Goal: Information Seeking & Learning: Learn about a topic

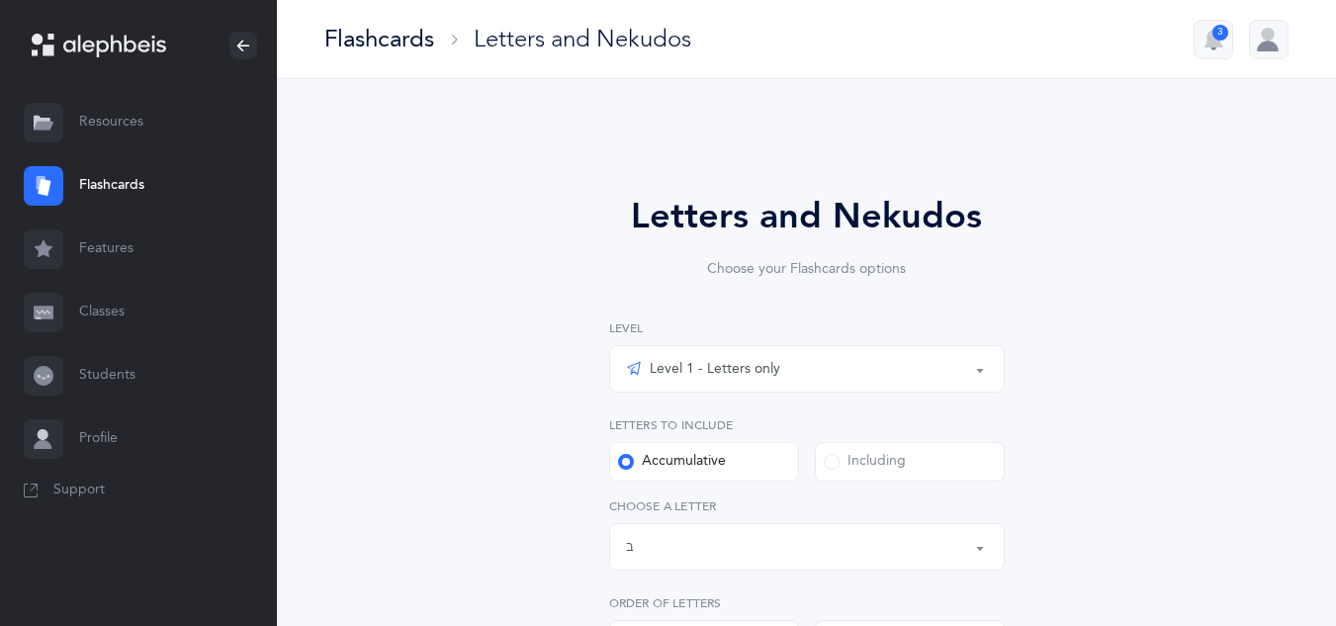
select select "2"
select select "single"
click at [852, 374] on div "Level 1 - Letters only" at bounding box center [807, 369] width 362 height 34
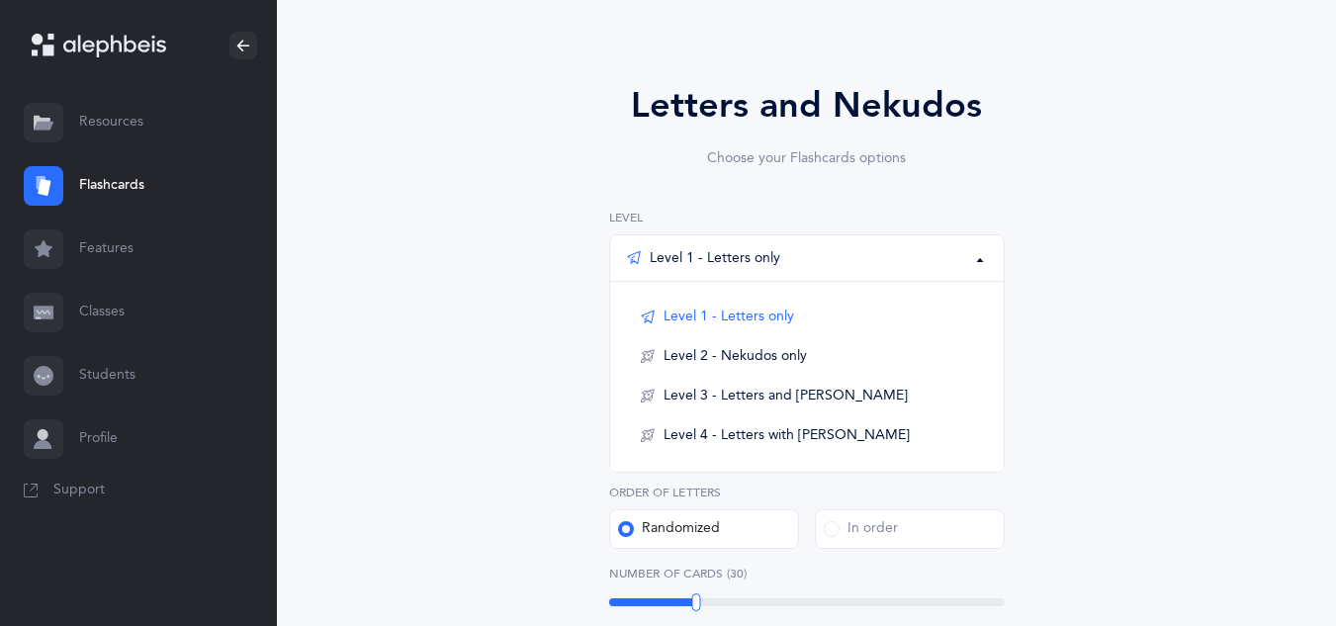
scroll to position [123, 0]
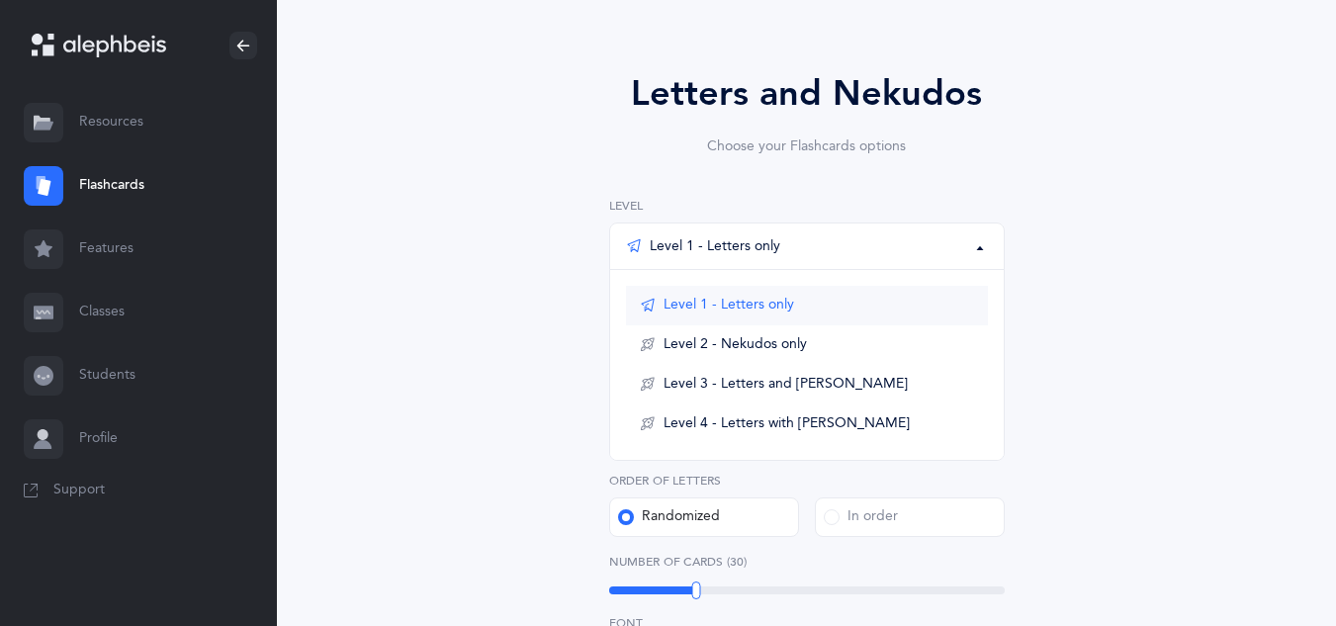
click at [819, 302] on link "Level 1 - Letters only" at bounding box center [807, 306] width 362 height 40
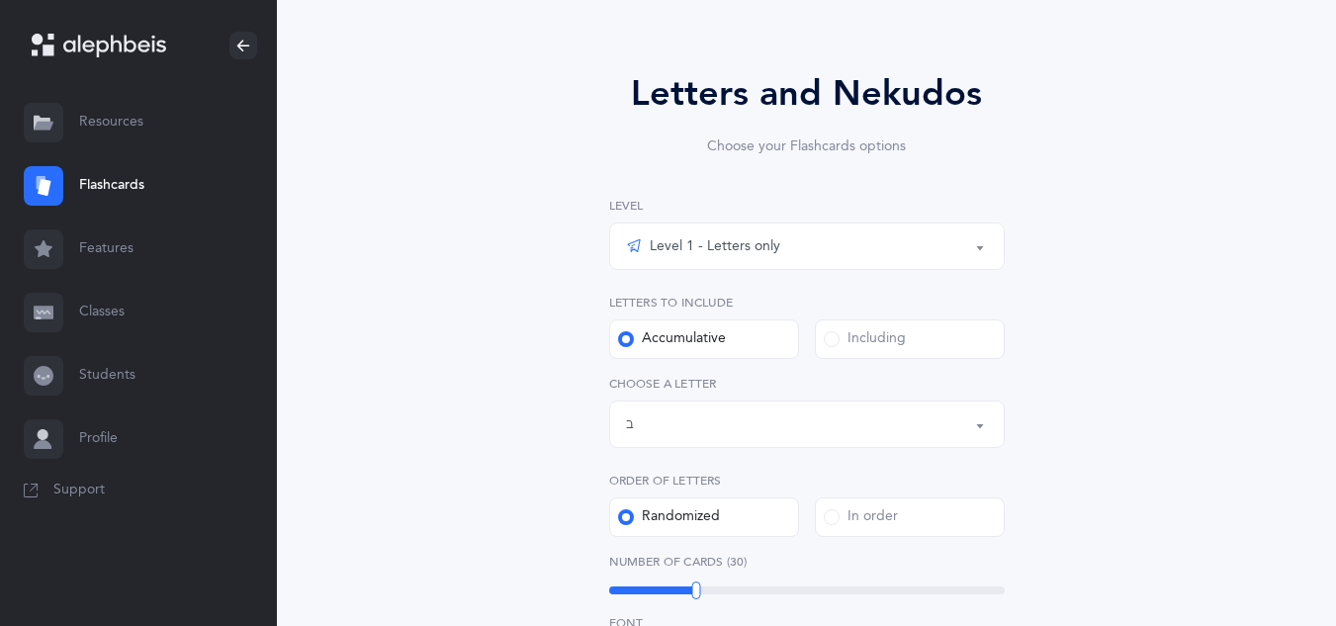
click at [974, 248] on button "Level 1 - Letters only" at bounding box center [807, 246] width 396 height 47
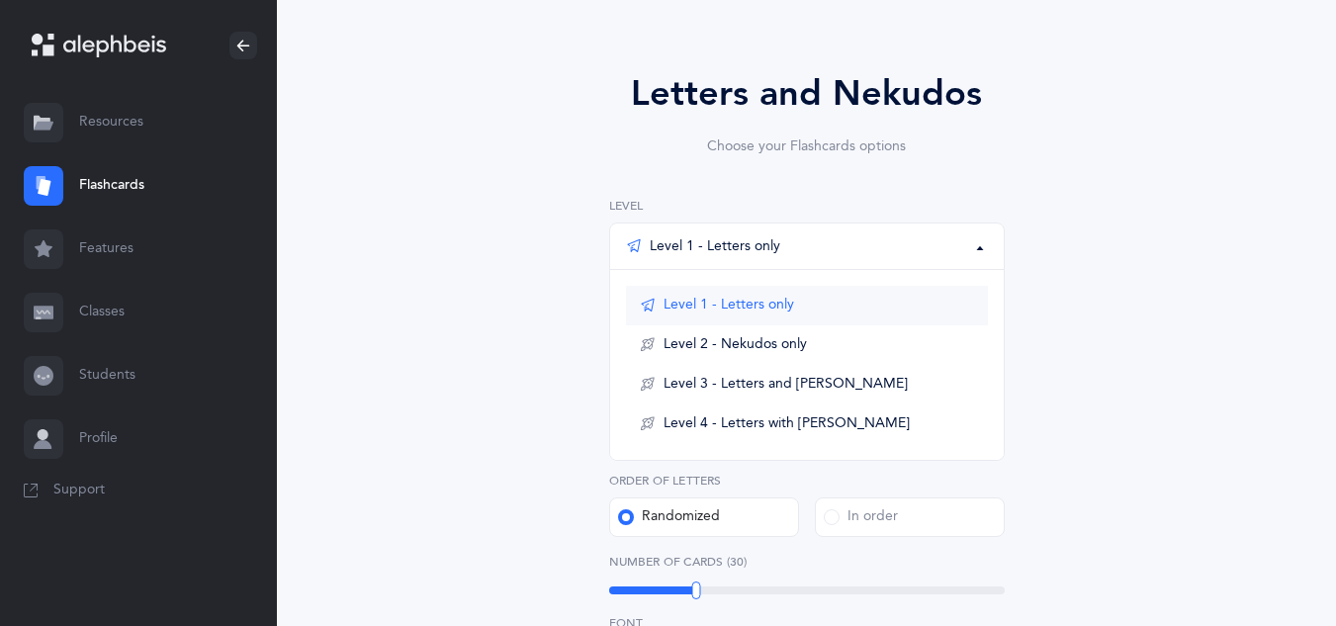
click at [952, 298] on link "Level 1 - Letters only" at bounding box center [807, 306] width 362 height 40
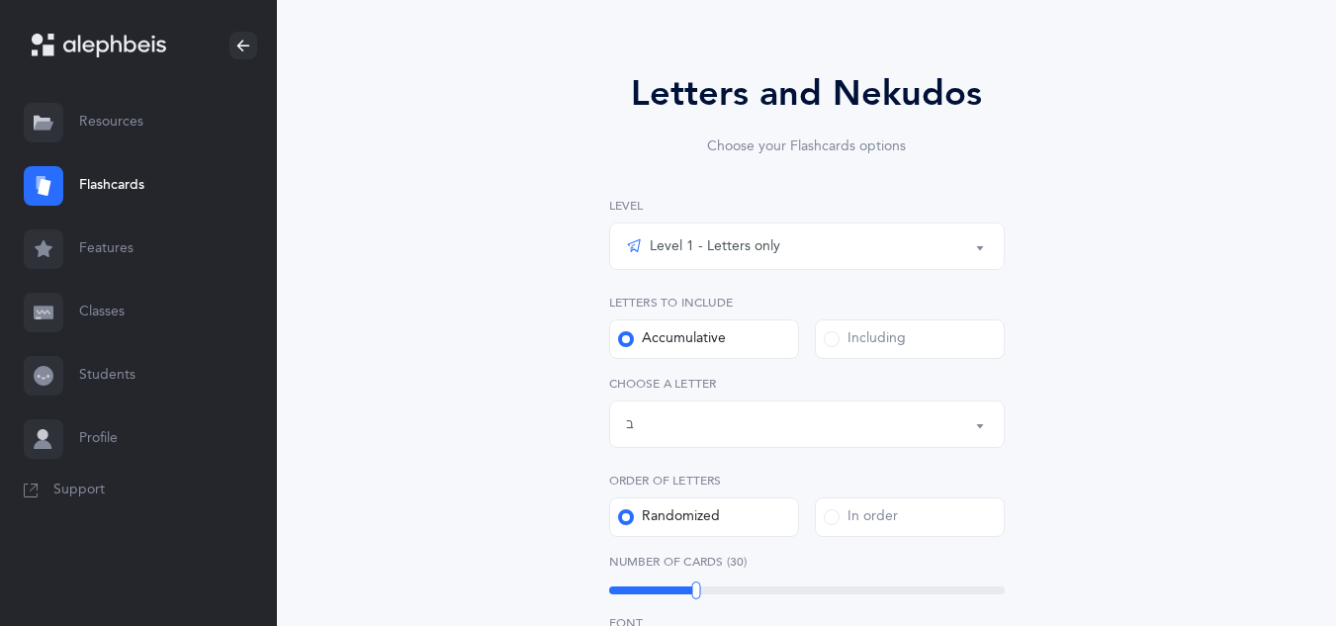
click at [889, 428] on div "Letters up until: ב" at bounding box center [807, 424] width 362 height 34
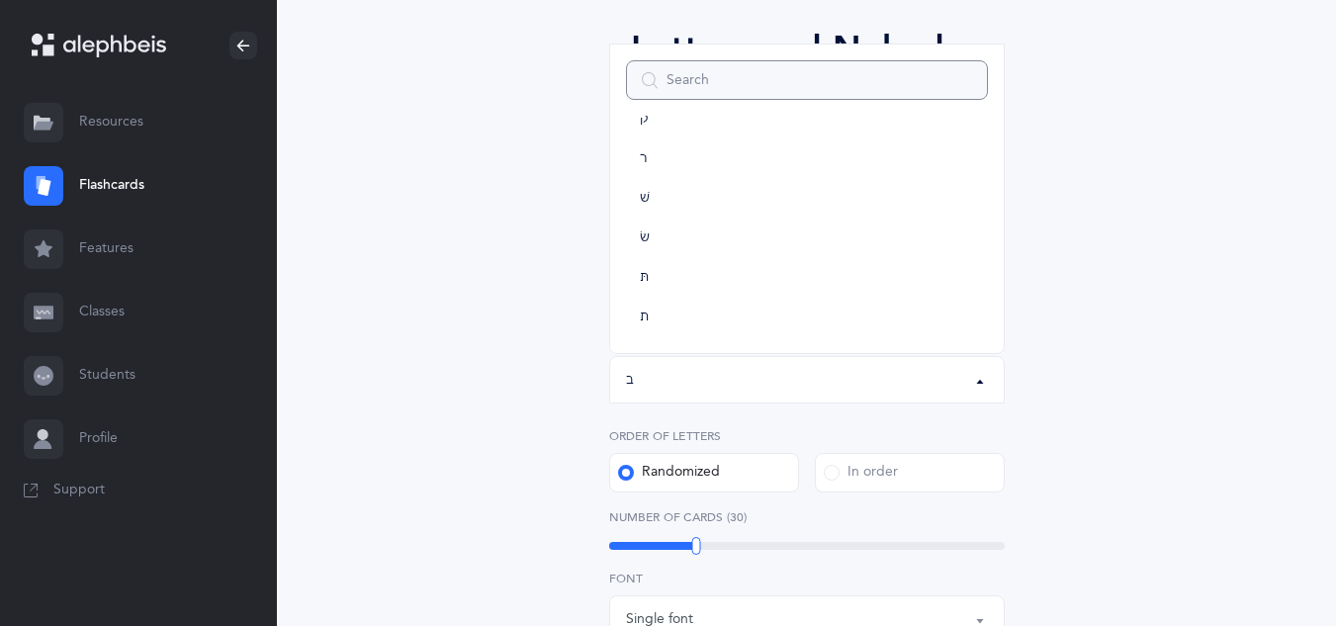
scroll to position [174, 0]
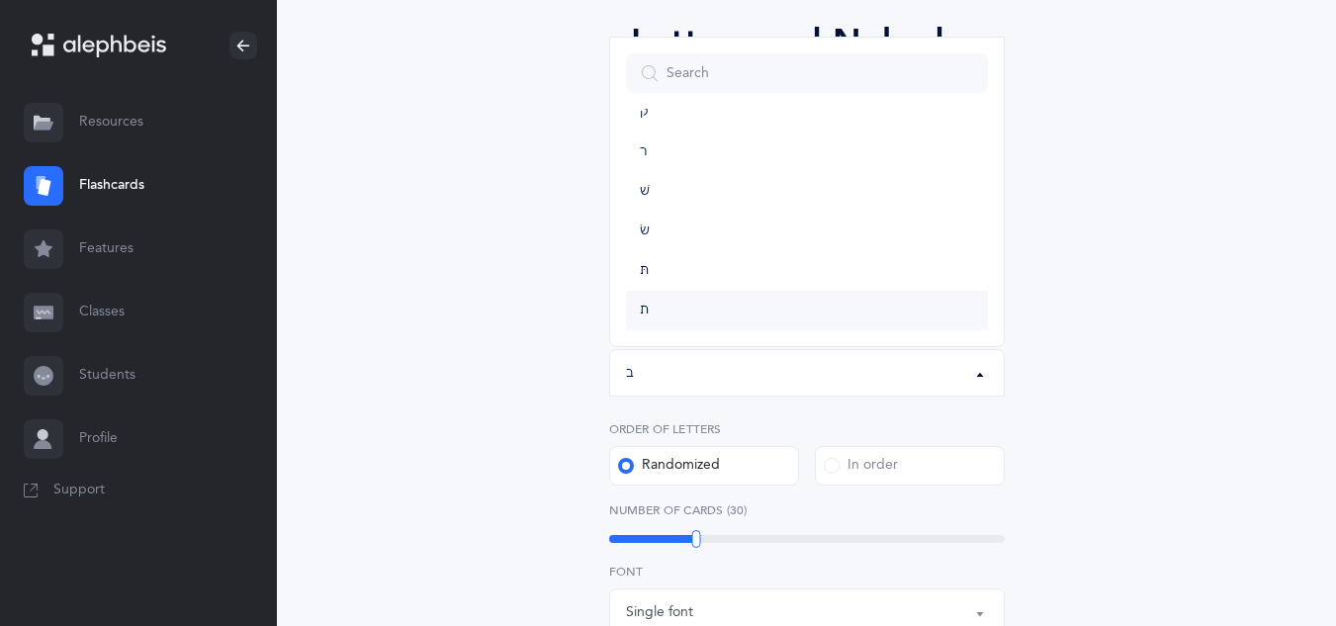
click at [791, 328] on link "ת" at bounding box center [807, 311] width 362 height 40
select select "27"
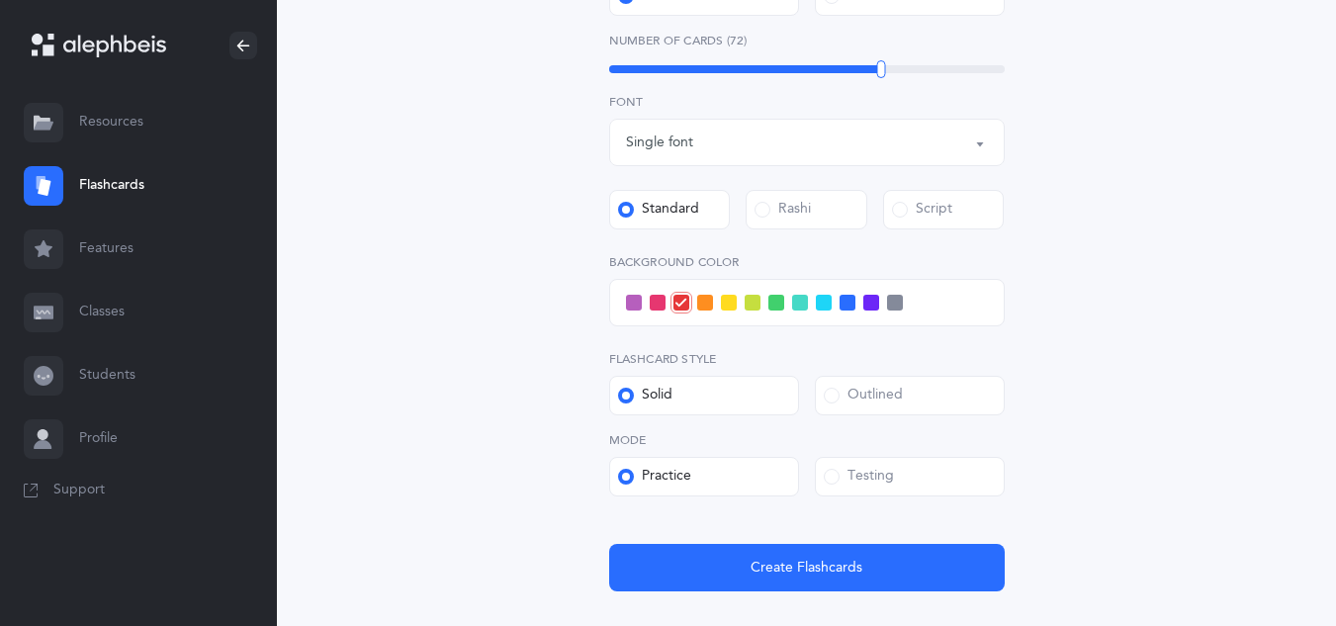
scroll to position [767, 0]
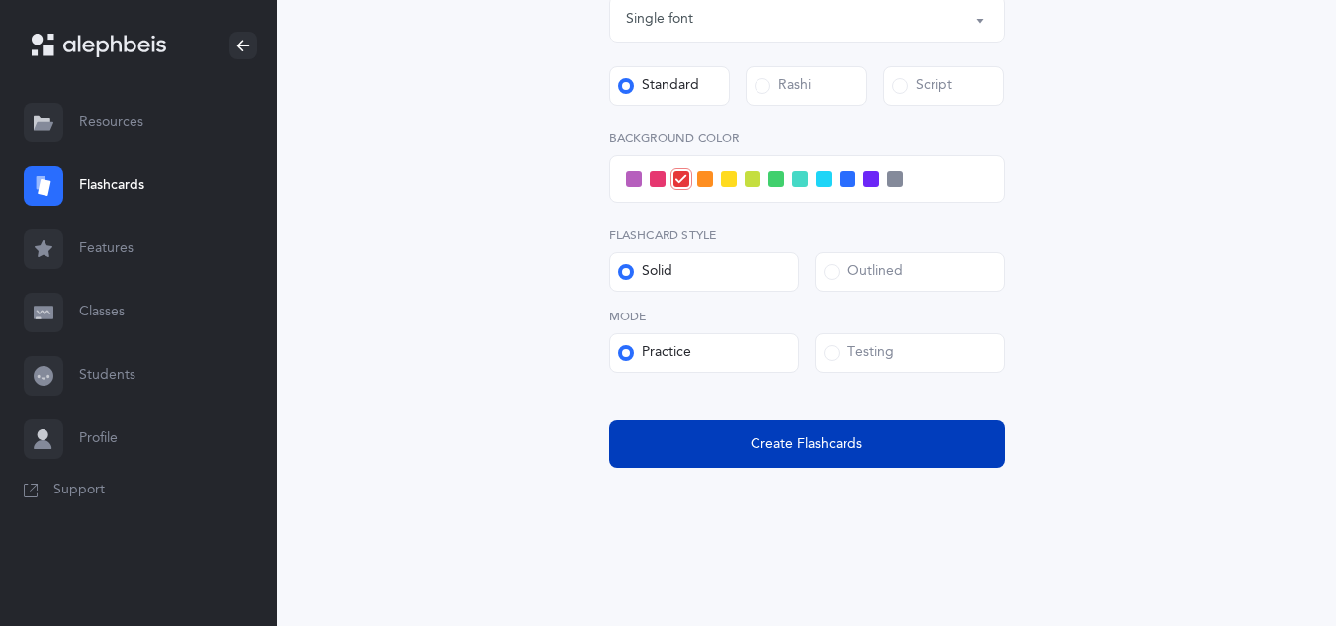
click at [687, 463] on button "Create Flashcards" at bounding box center [807, 443] width 396 height 47
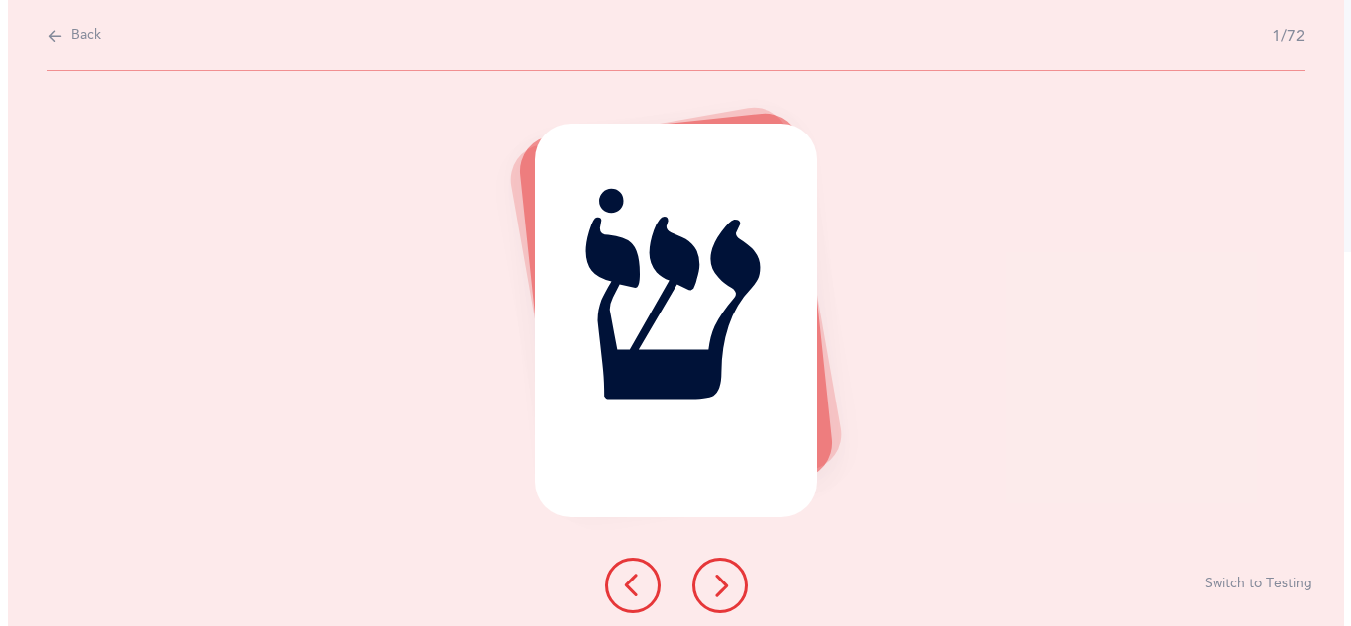
scroll to position [0, 0]
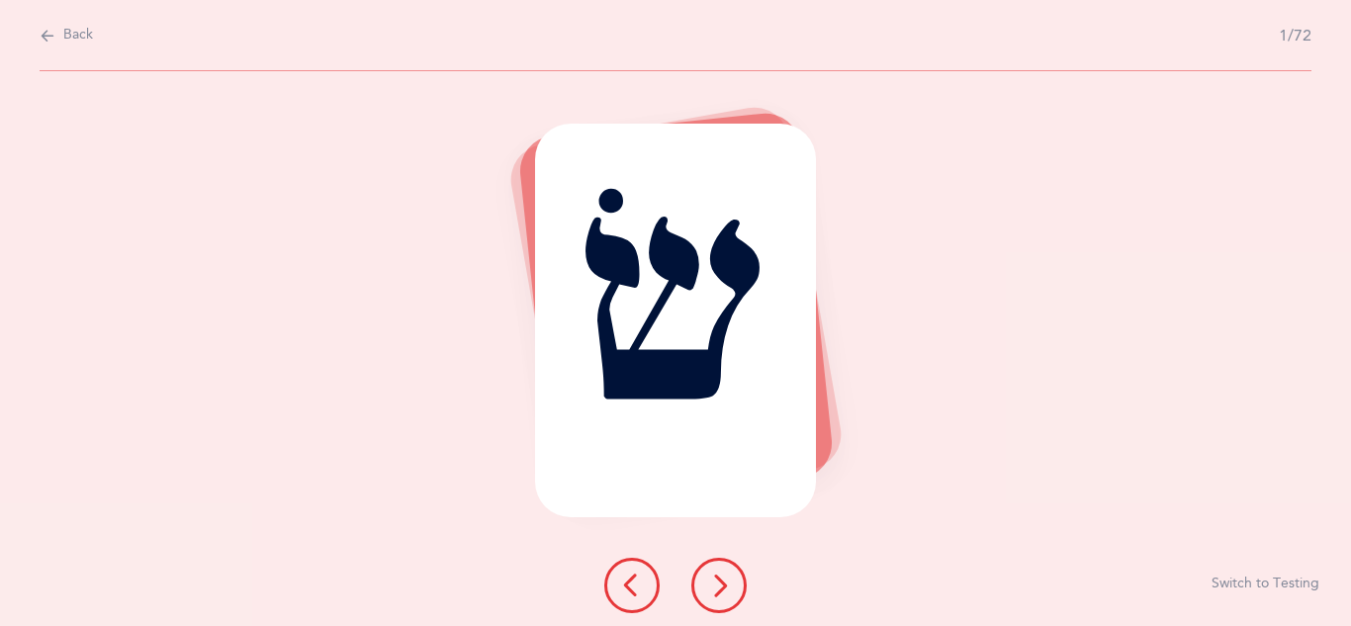
click at [726, 594] on icon at bounding box center [719, 586] width 24 height 24
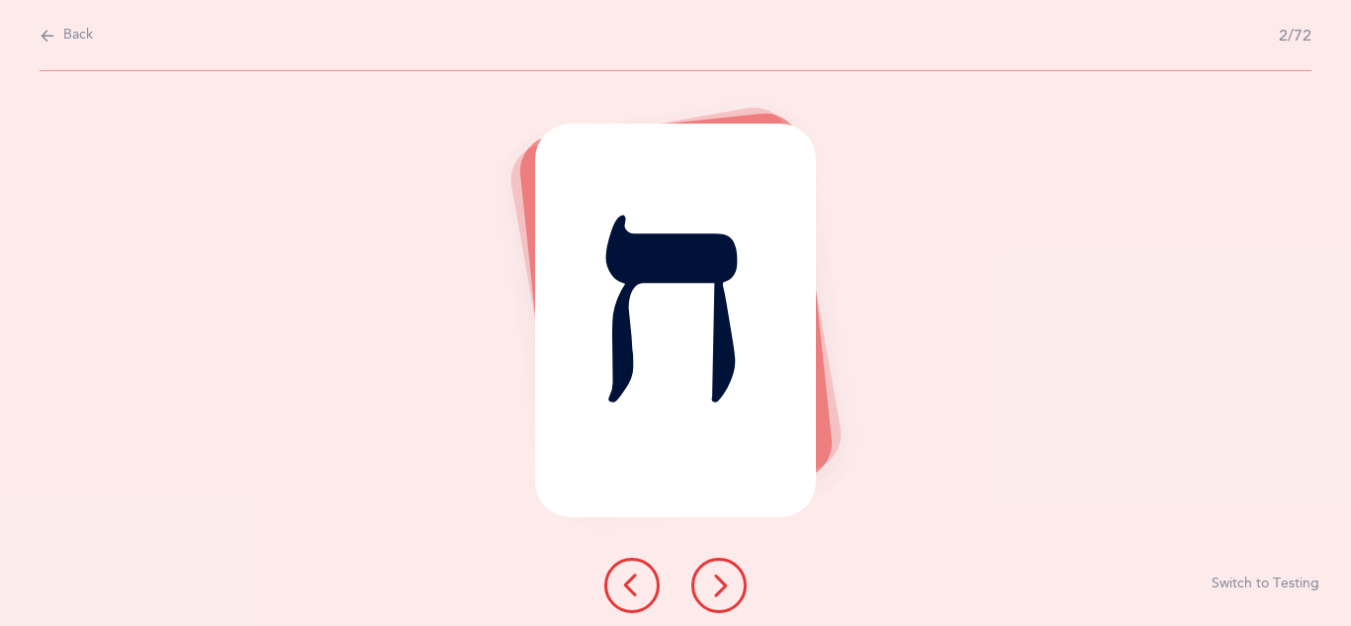
click at [696, 581] on button at bounding box center [718, 585] width 55 height 55
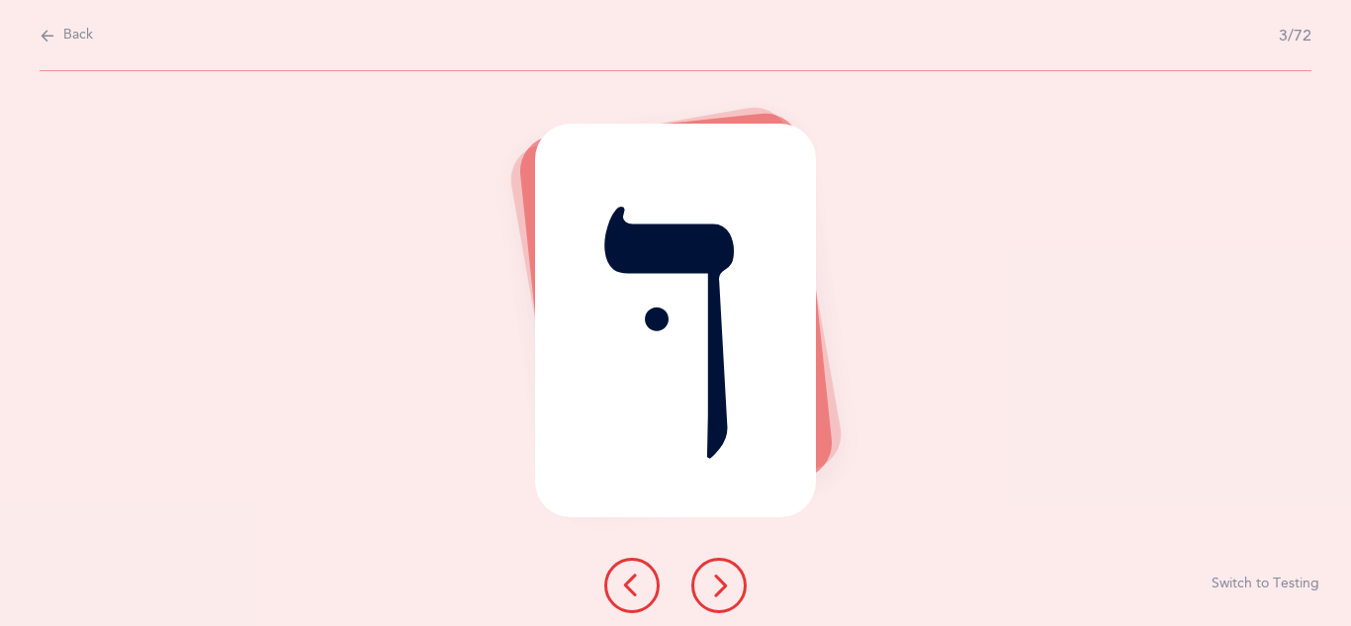
click at [708, 583] on icon at bounding box center [719, 586] width 24 height 24
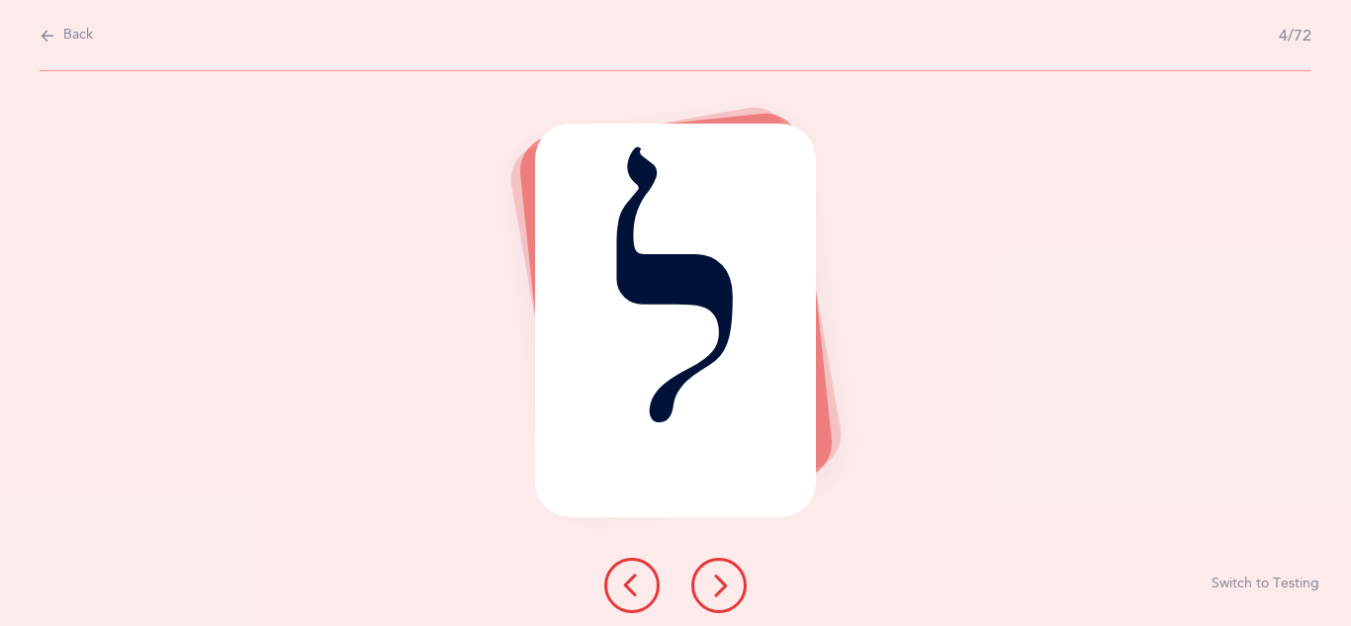
click at [706, 572] on button at bounding box center [718, 585] width 55 height 55
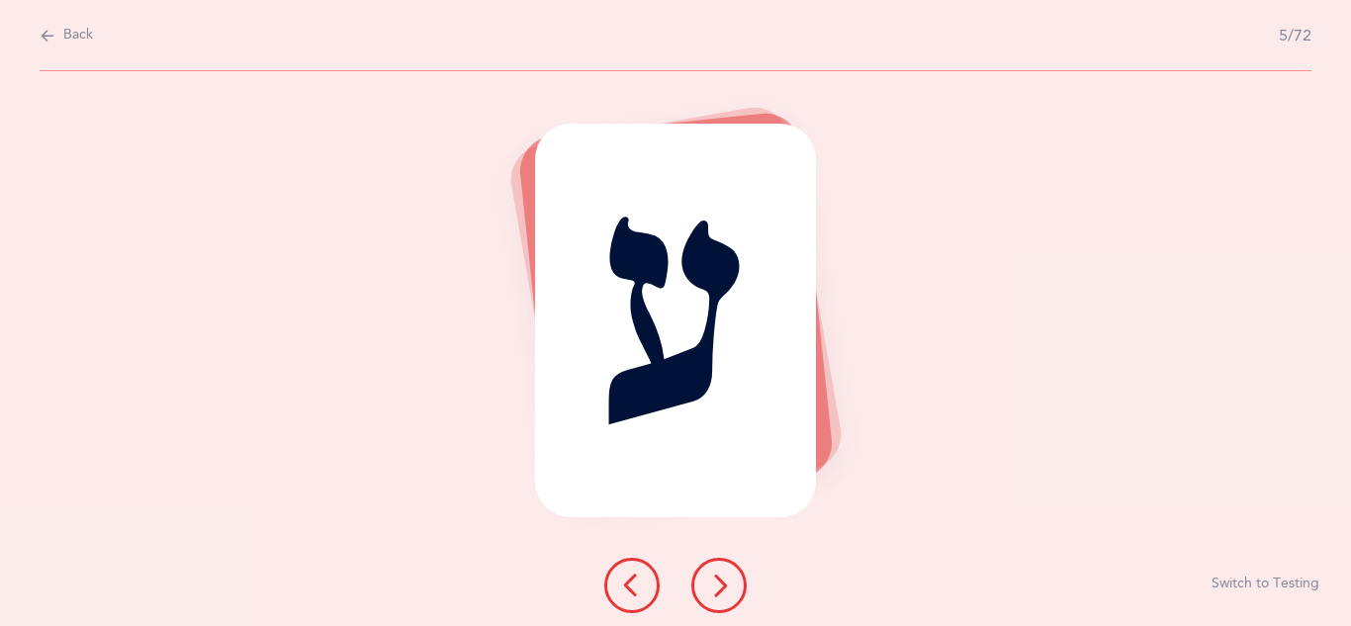
click at [722, 581] on icon at bounding box center [719, 586] width 24 height 24
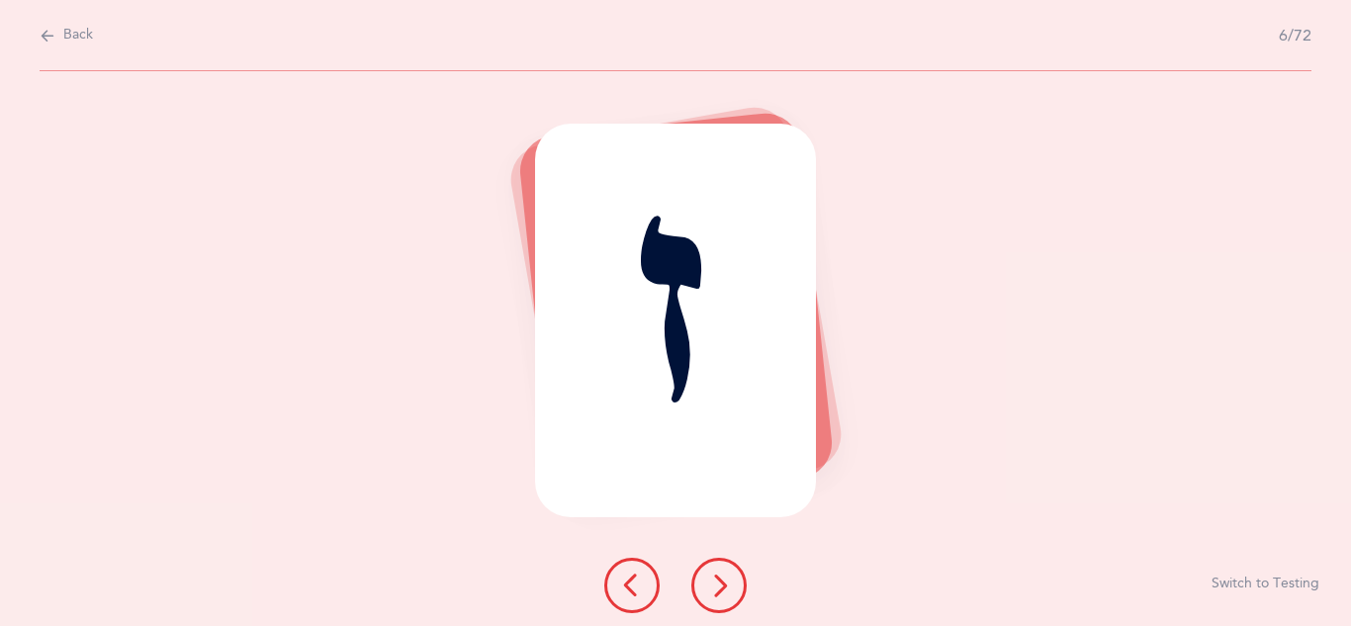
click at [711, 563] on button at bounding box center [718, 585] width 55 height 55
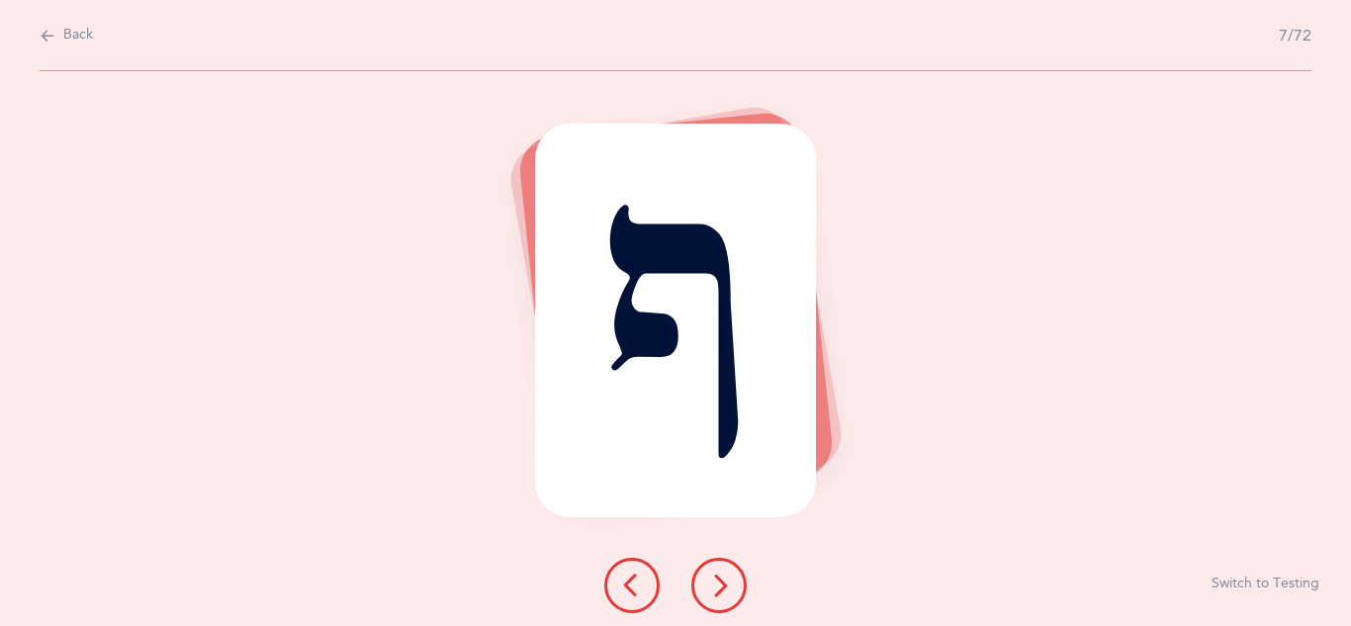
click at [719, 577] on icon at bounding box center [719, 586] width 24 height 24
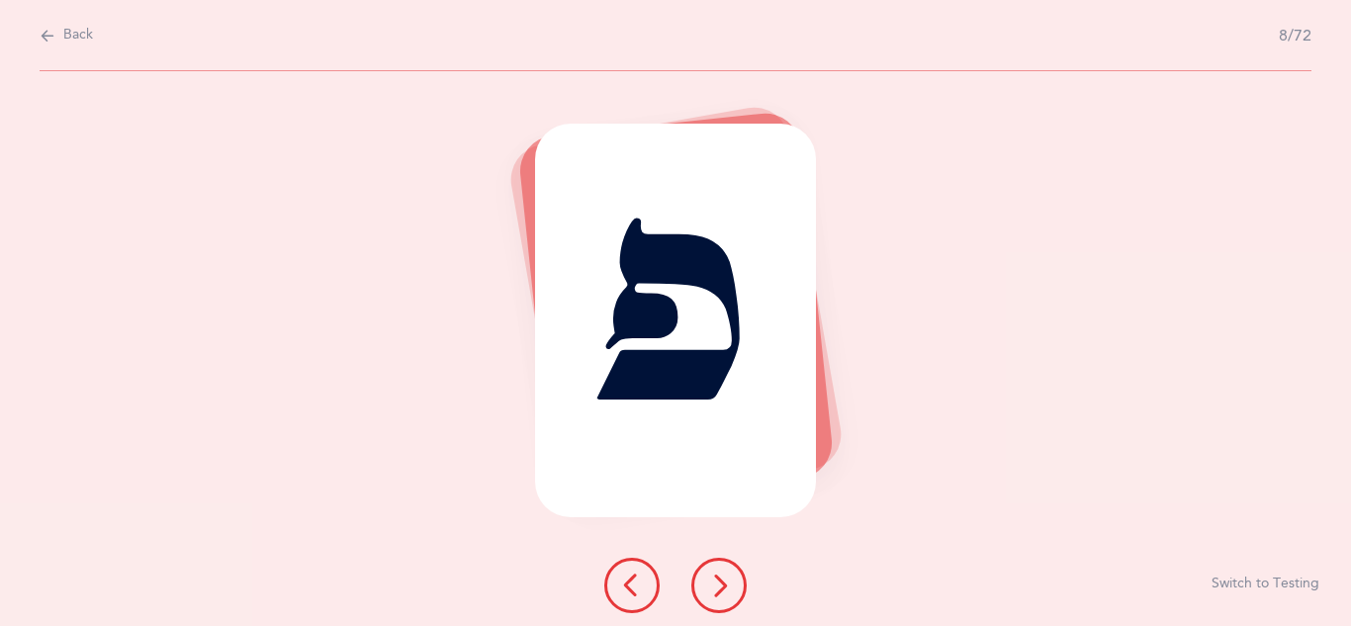
click at [711, 575] on icon at bounding box center [719, 586] width 24 height 24
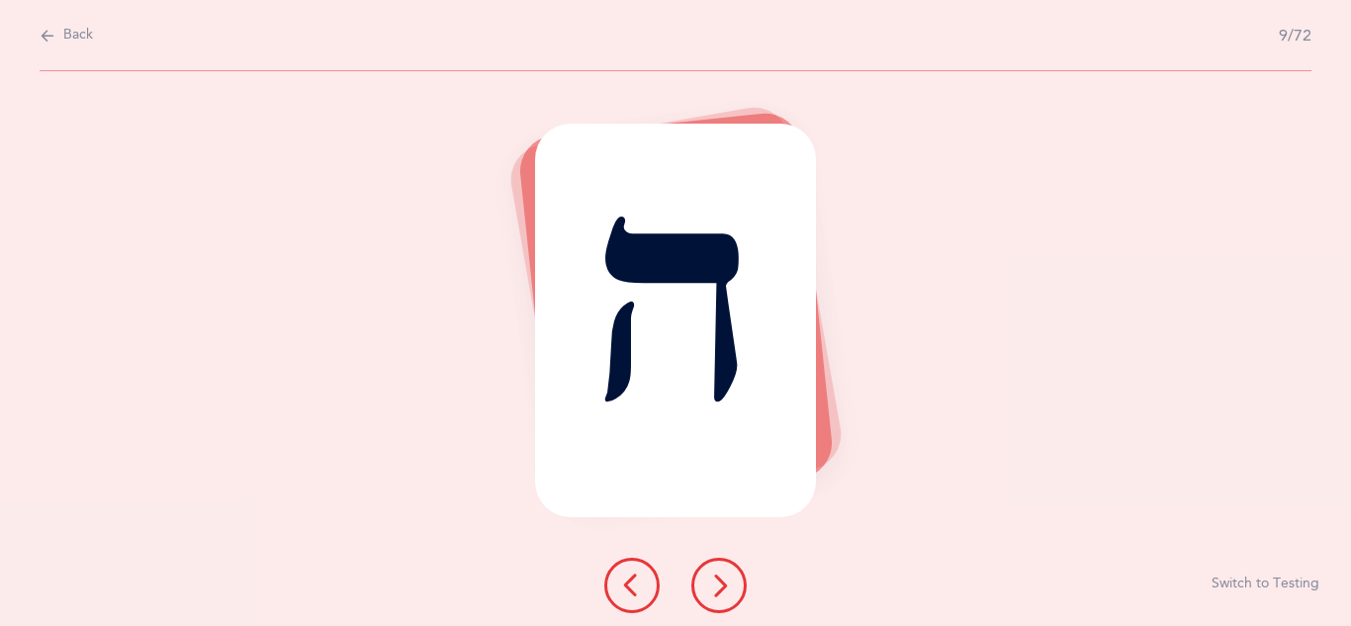
click at [704, 580] on button at bounding box center [718, 585] width 55 height 55
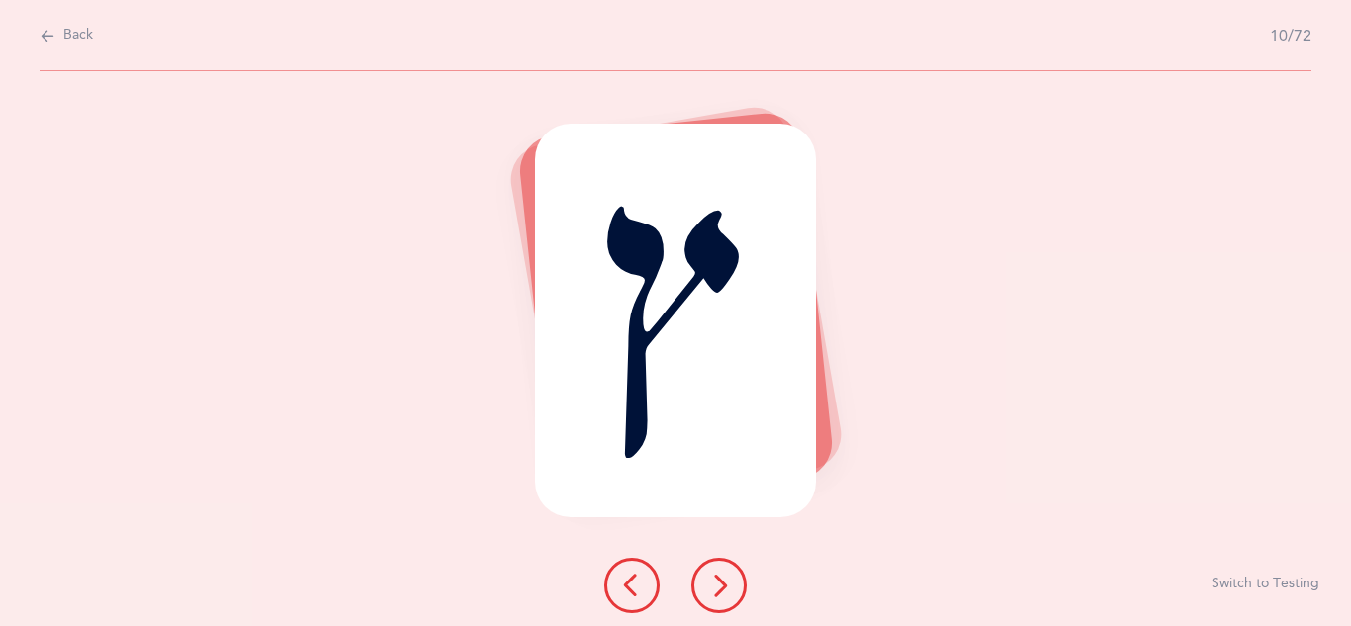
click at [697, 597] on button at bounding box center [718, 585] width 55 height 55
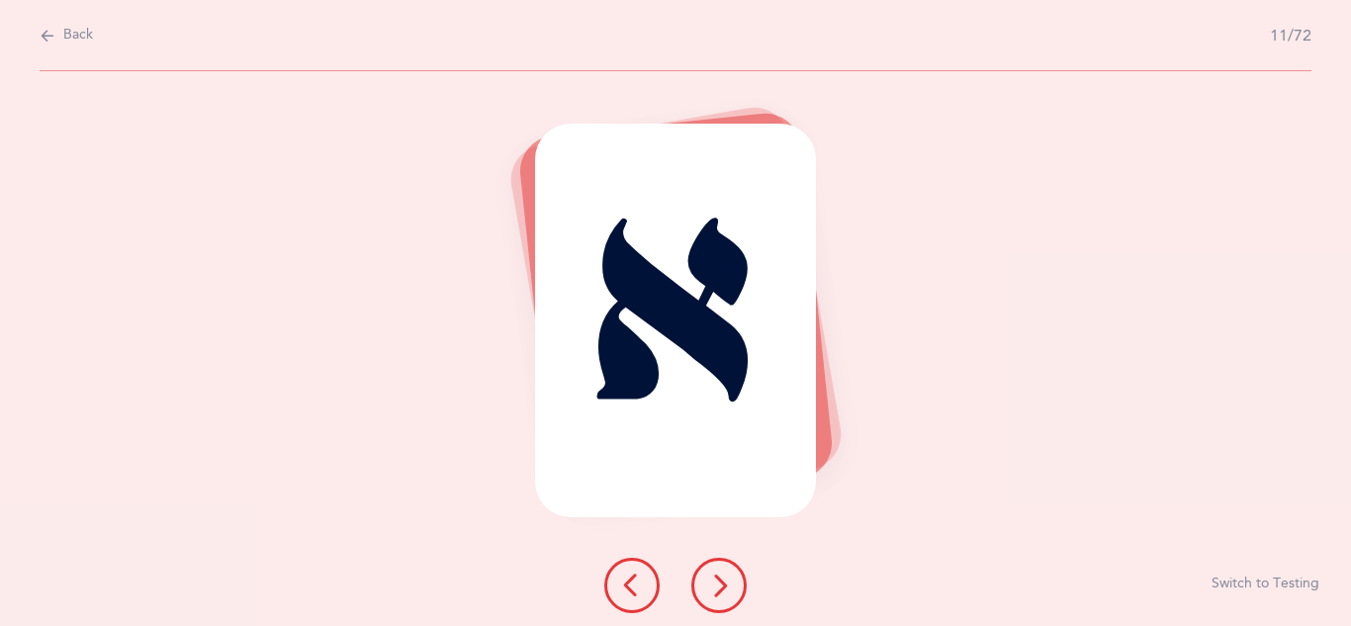
click at [717, 591] on icon at bounding box center [719, 586] width 24 height 24
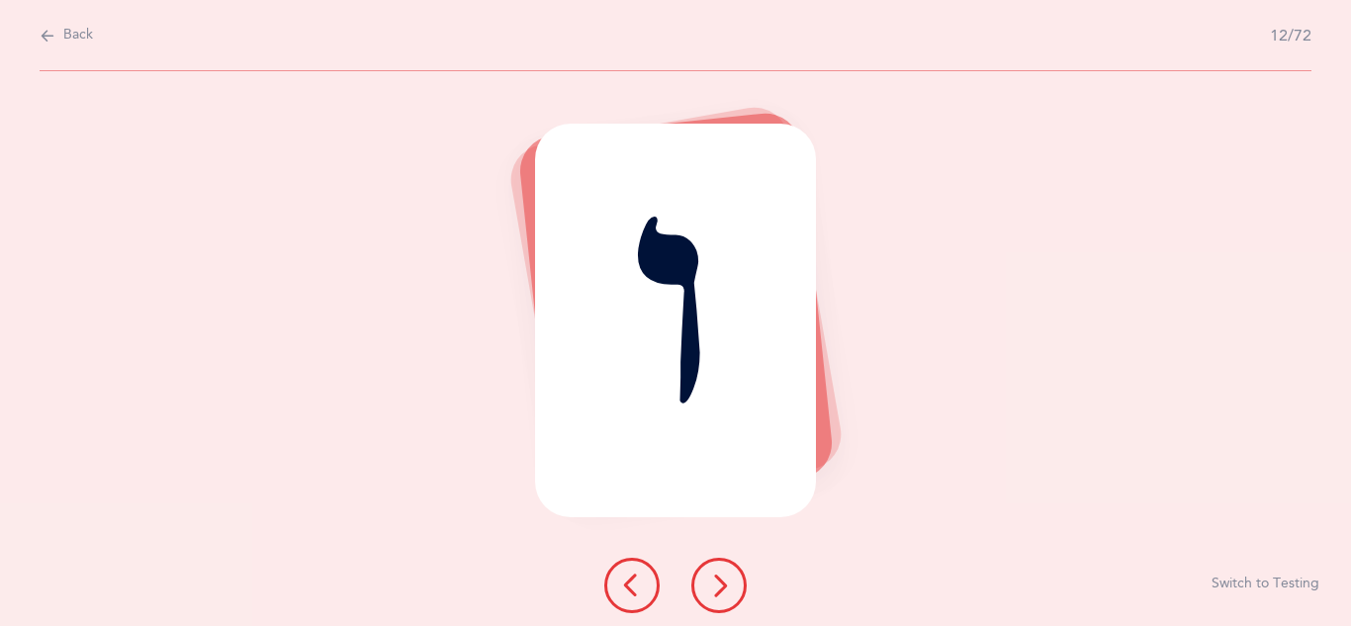
click at [720, 590] on icon at bounding box center [719, 586] width 24 height 24
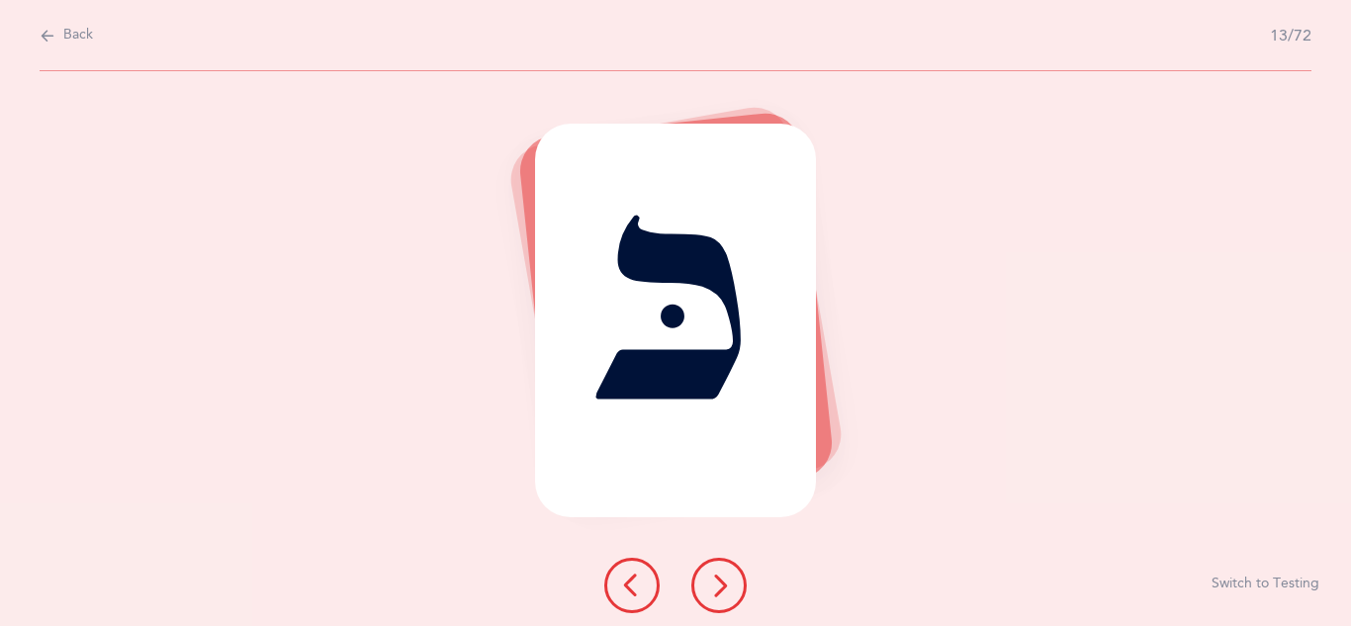
click at [720, 581] on icon at bounding box center [719, 586] width 24 height 24
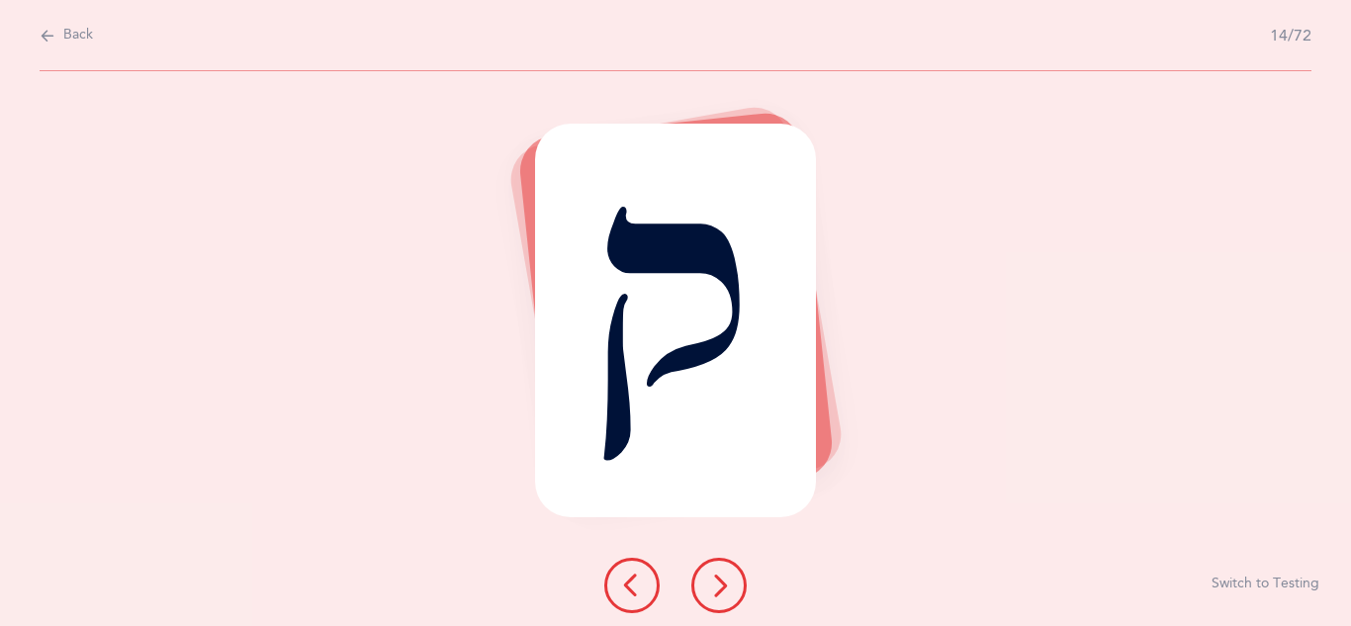
click at [717, 577] on icon at bounding box center [719, 586] width 24 height 24
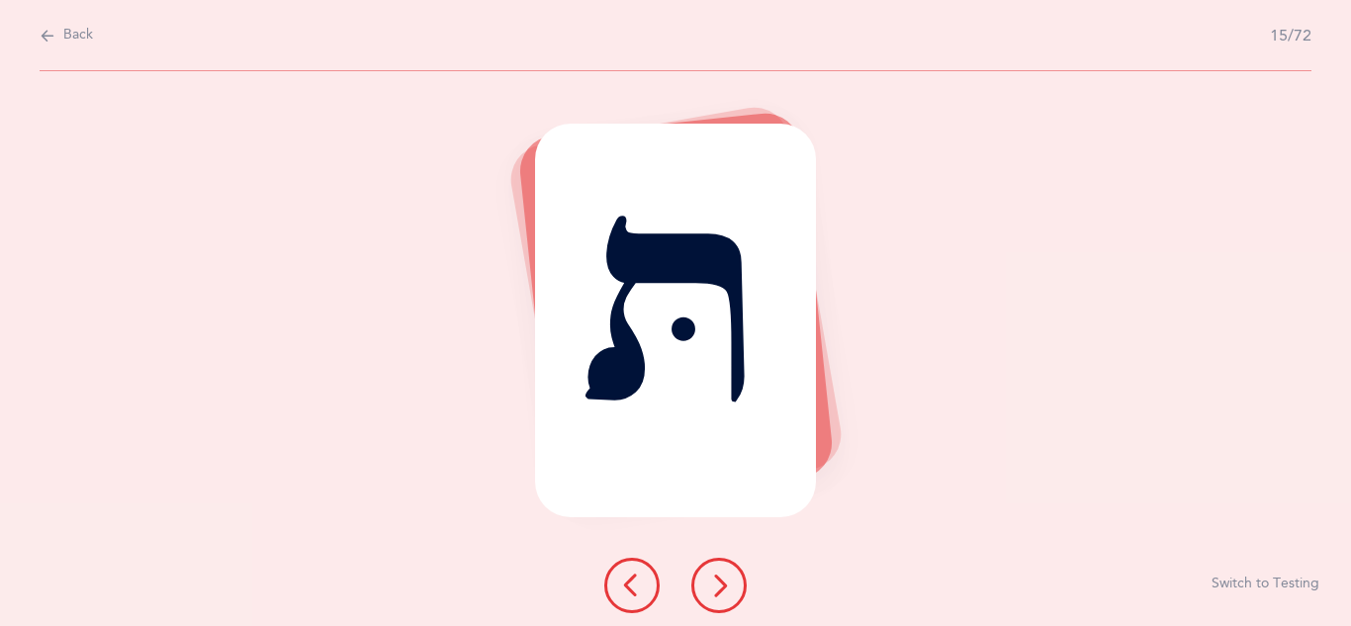
click at [717, 583] on icon at bounding box center [719, 586] width 24 height 24
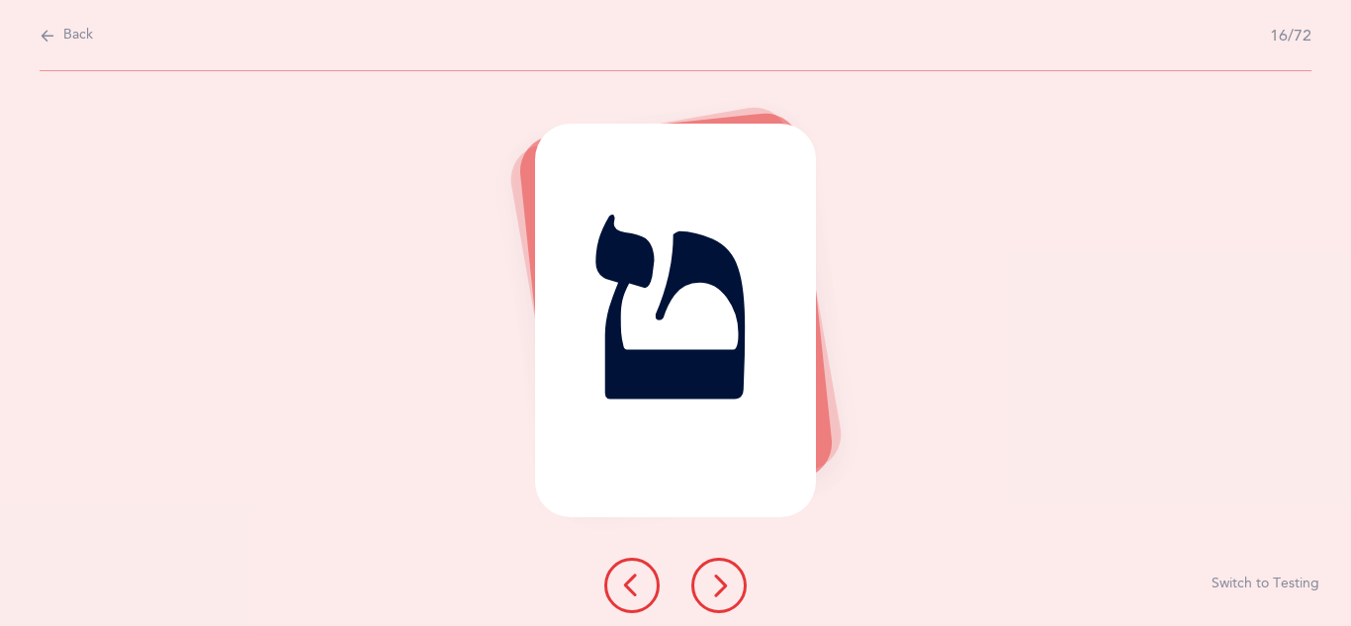
click at [717, 579] on icon at bounding box center [719, 586] width 24 height 24
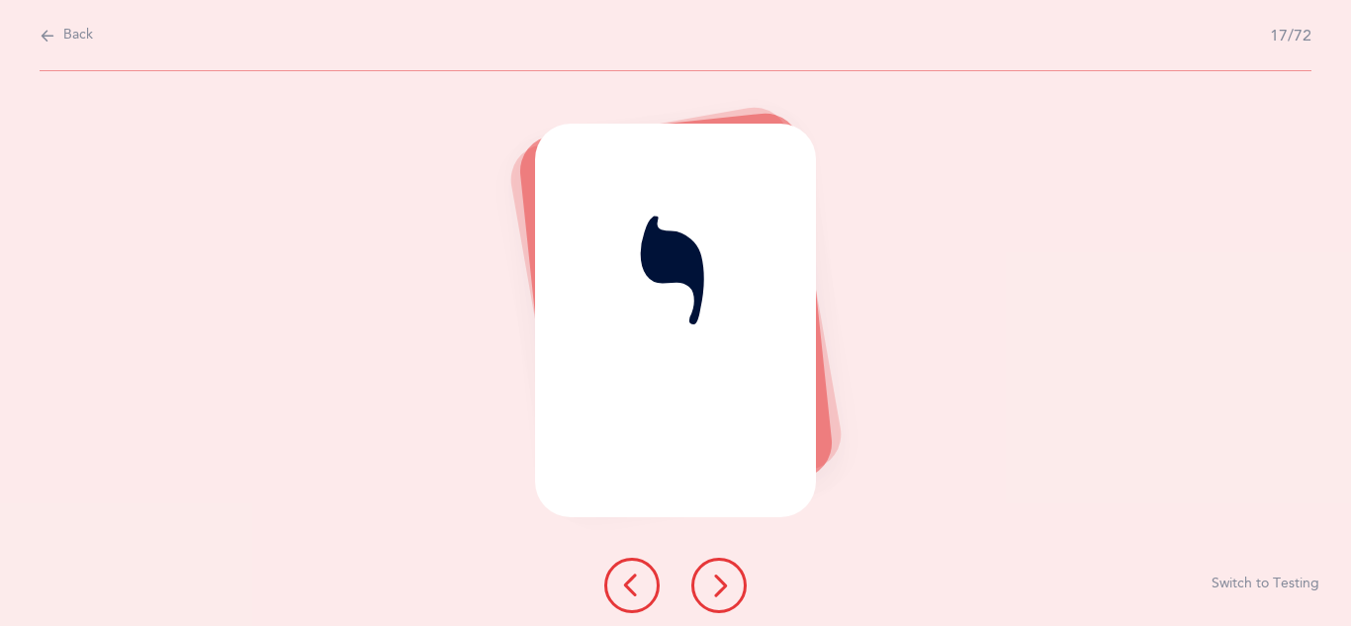
click at [727, 582] on icon at bounding box center [719, 586] width 24 height 24
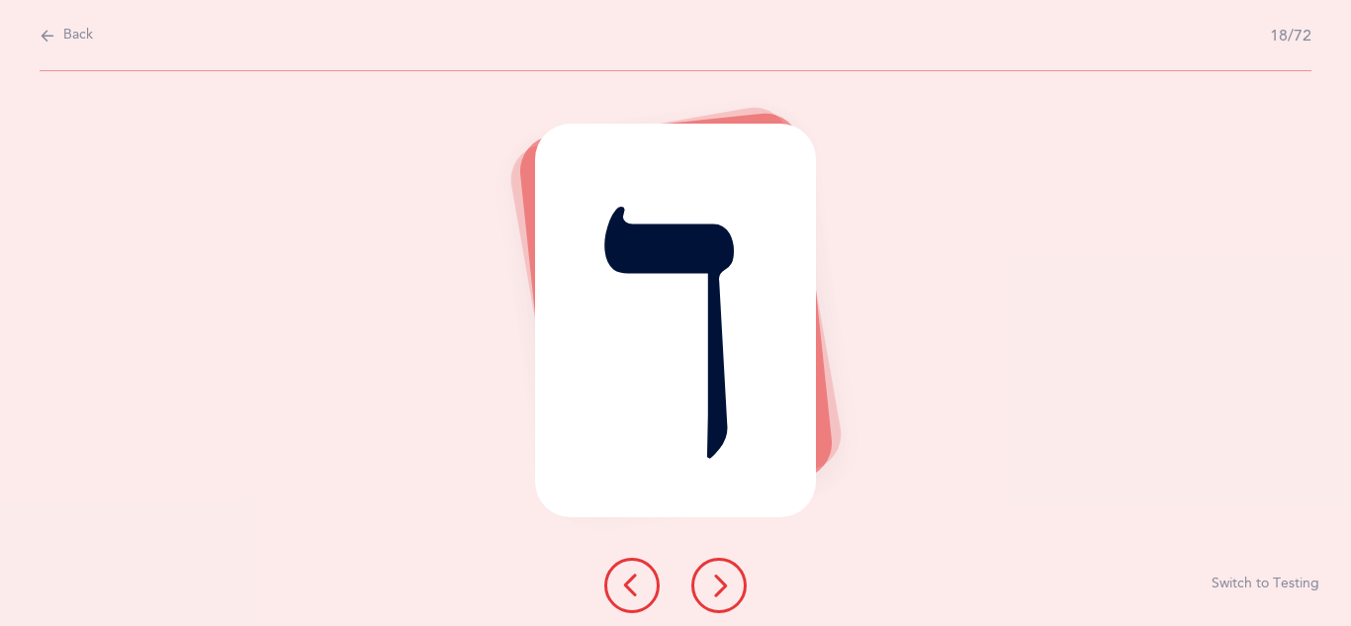
click at [717, 594] on icon at bounding box center [719, 586] width 24 height 24
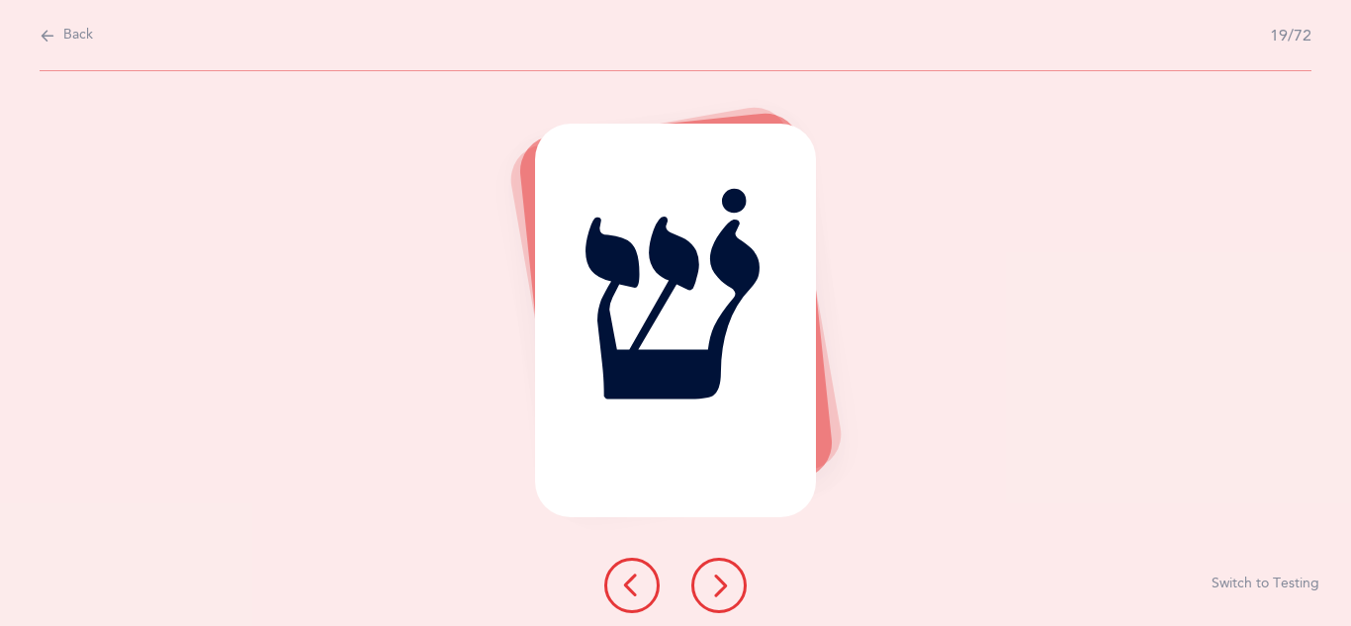
click at [707, 591] on icon at bounding box center [719, 586] width 24 height 24
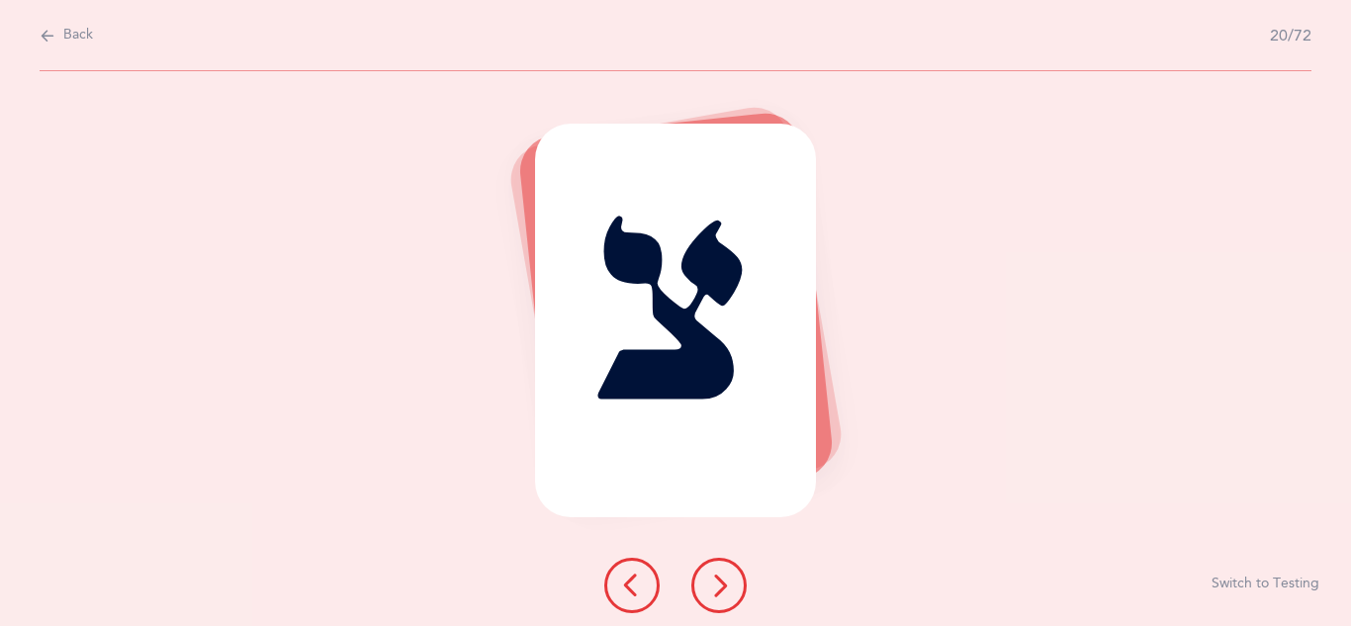
click at [719, 584] on icon at bounding box center [719, 586] width 24 height 24
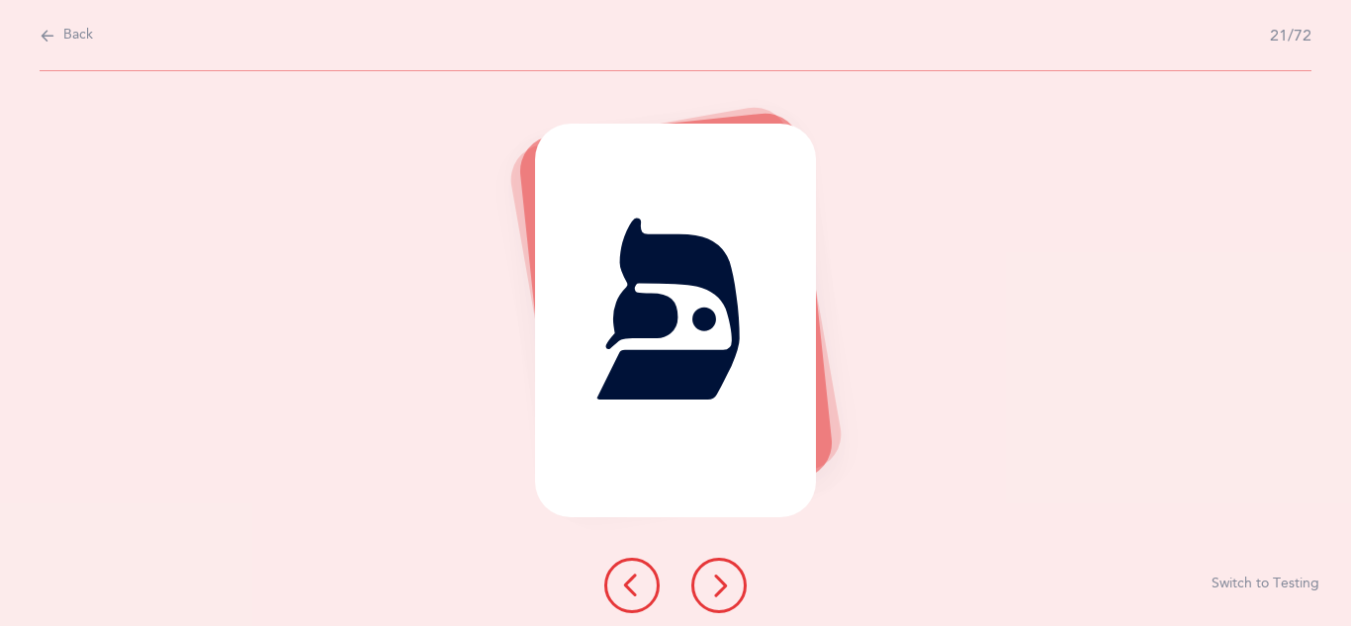
click at [723, 601] on button at bounding box center [718, 585] width 55 height 55
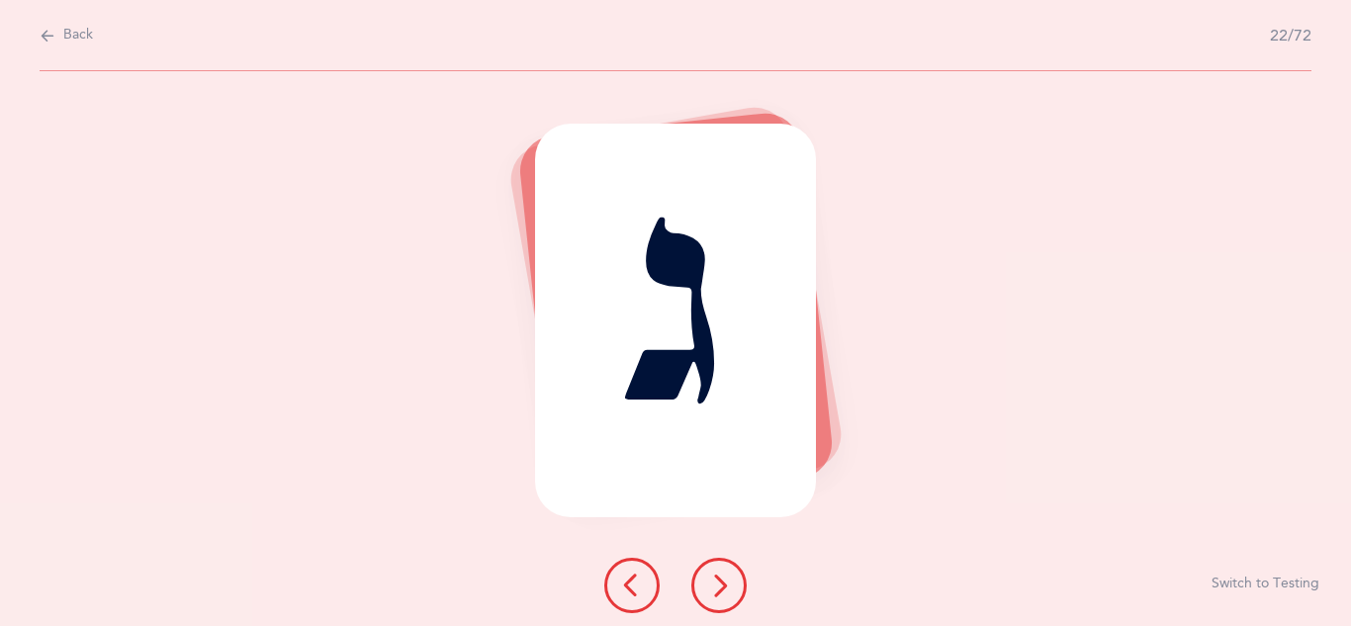
click at [724, 598] on button at bounding box center [718, 585] width 55 height 55
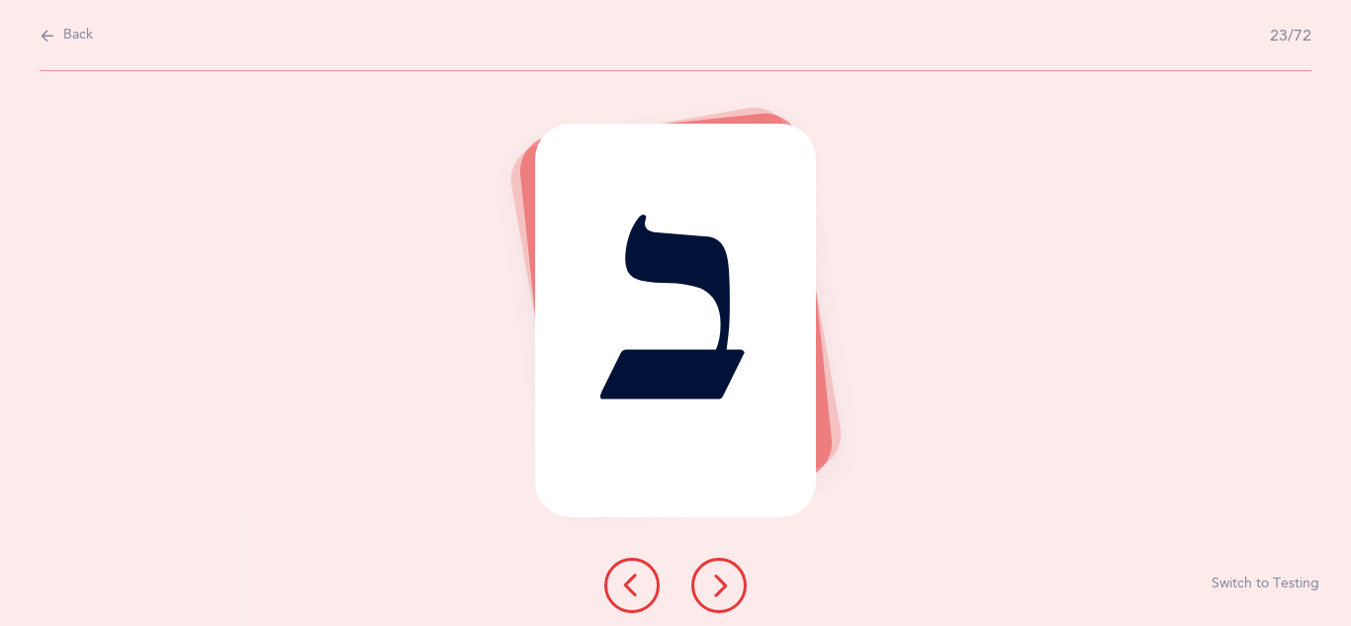
click at [721, 598] on button at bounding box center [718, 585] width 55 height 55
click at [725, 612] on button at bounding box center [718, 585] width 55 height 55
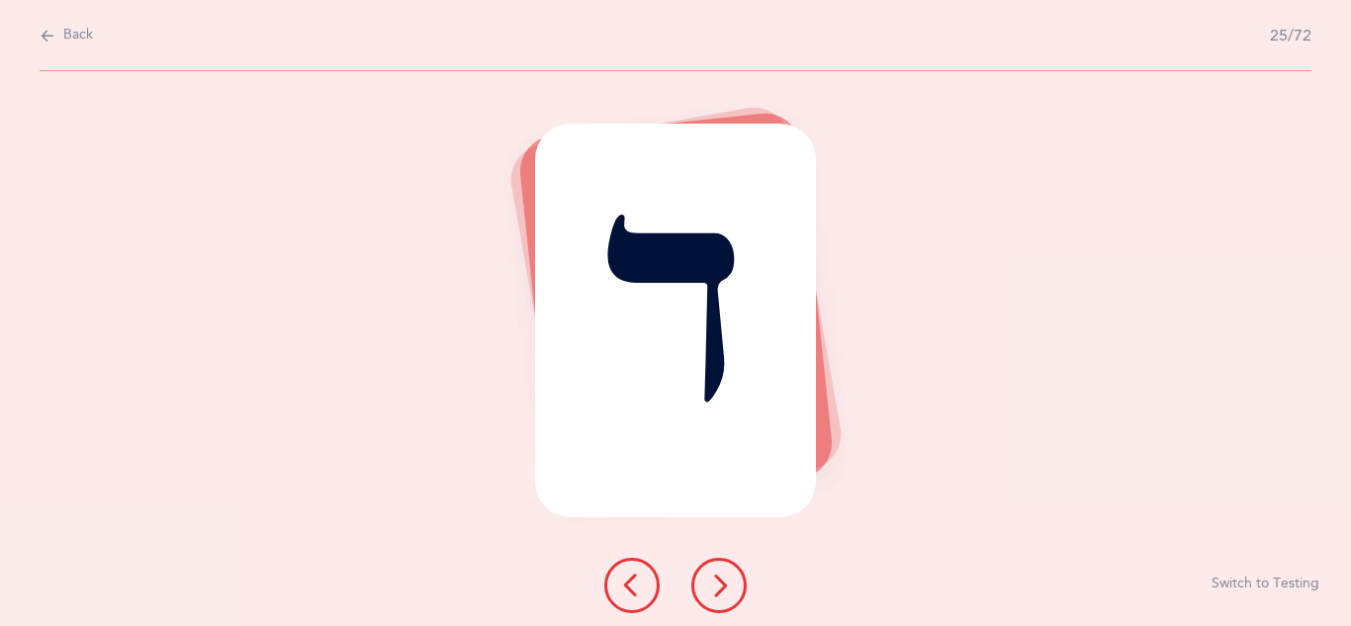
click at [715, 596] on icon at bounding box center [719, 586] width 24 height 24
click at [719, 586] on icon at bounding box center [719, 586] width 24 height 24
